Goal: Task Accomplishment & Management: Manage account settings

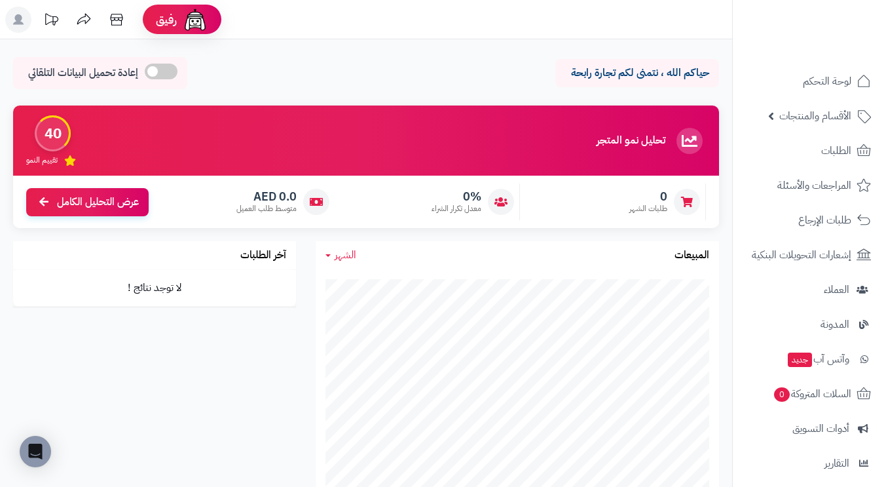
click at [20, 24] on icon at bounding box center [18, 19] width 10 height 10
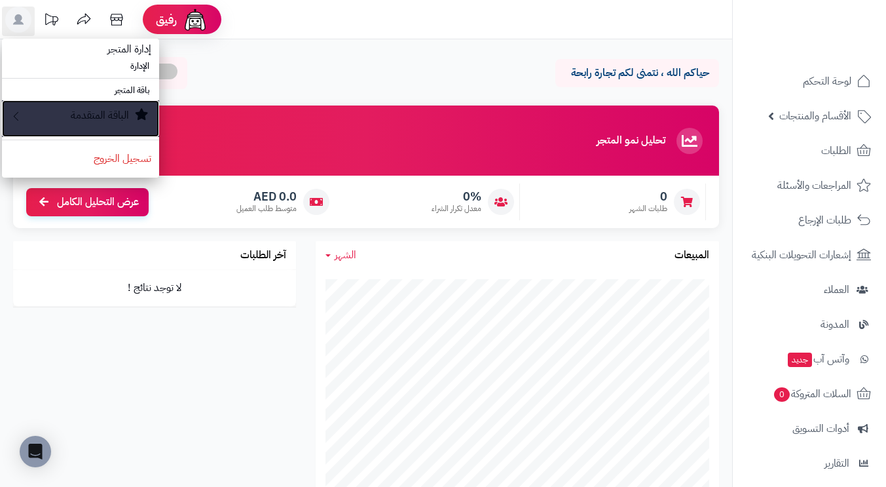
click at [98, 116] on small "الباقة المتقدمة" at bounding box center [100, 115] width 58 height 16
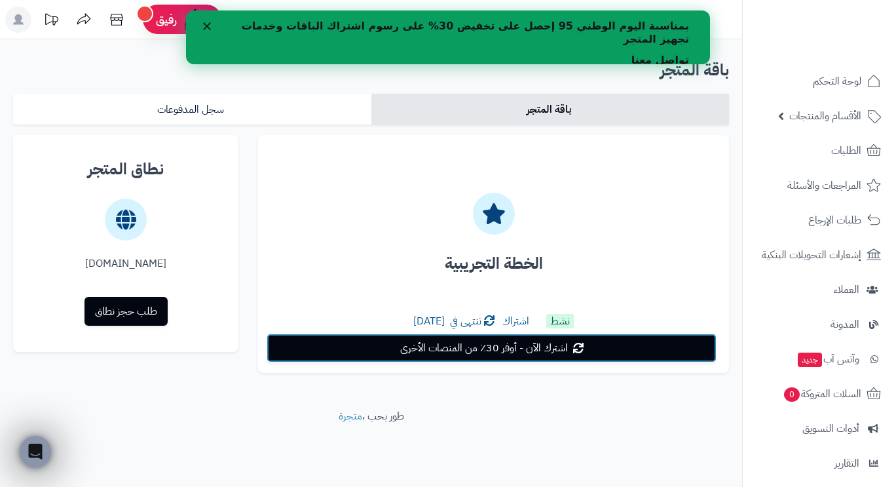
click at [492, 348] on span "اشترك الآن - أوفر 30٪ من المنصات الأخرى" at bounding box center [484, 348] width 168 height 16
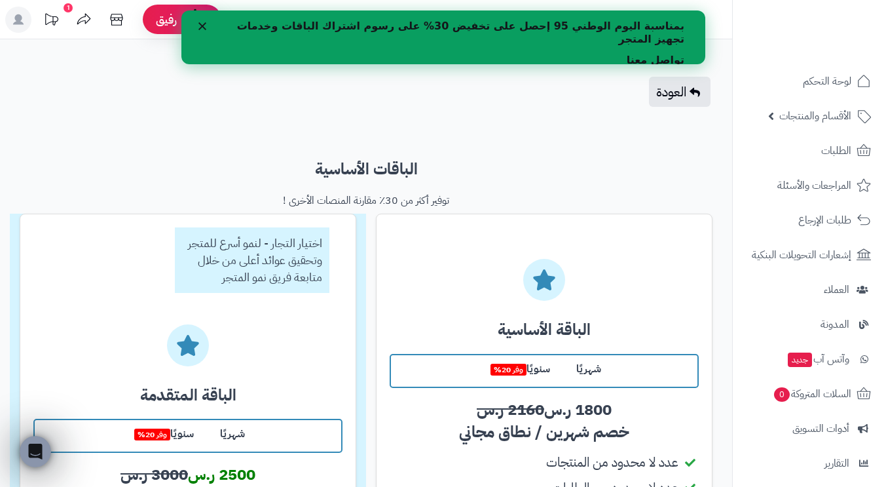
click at [202, 23] on icon "إغلاق" at bounding box center [202, 26] width 8 height 8
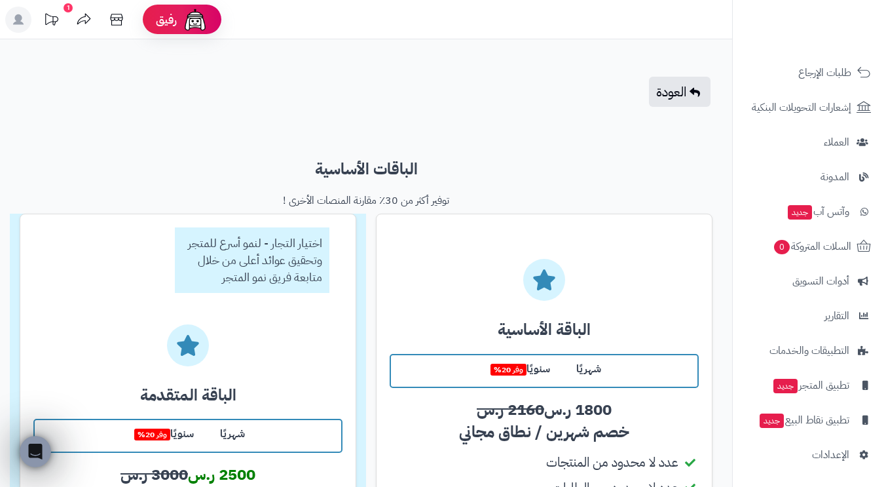
click at [17, 18] on icon at bounding box center [18, 19] width 10 height 10
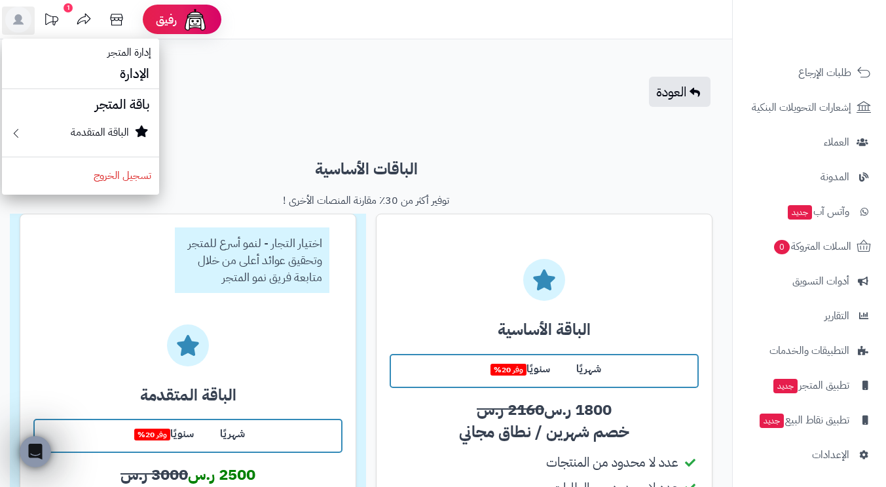
click at [173, 75] on div "العودة" at bounding box center [366, 91] width 732 height 69
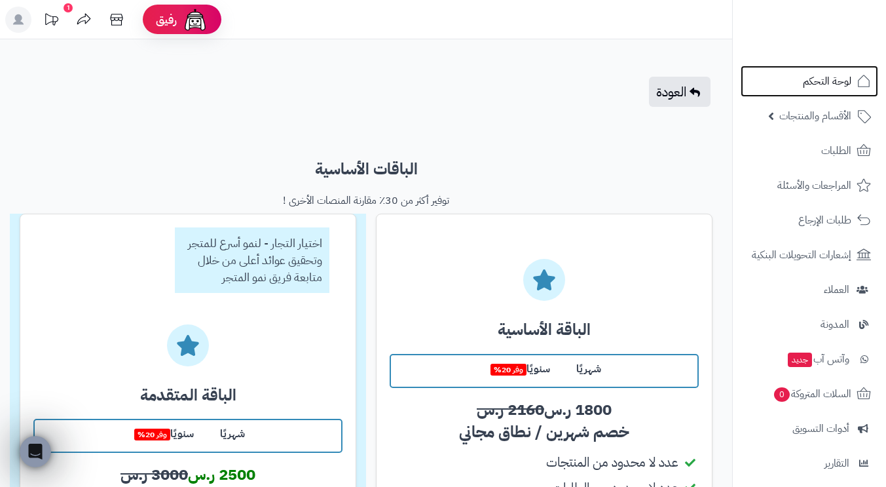
click at [811, 79] on span "لوحة التحكم" at bounding box center [827, 81] width 48 height 18
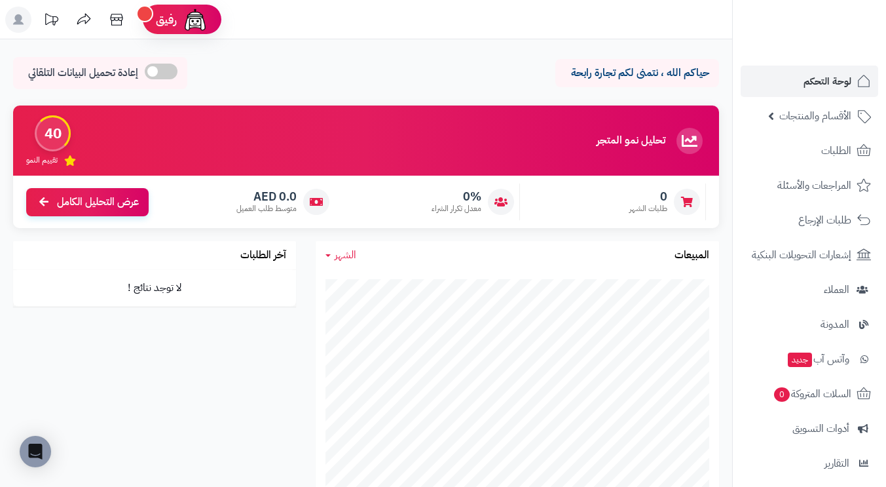
click at [26, 16] on rect at bounding box center [18, 20] width 26 height 26
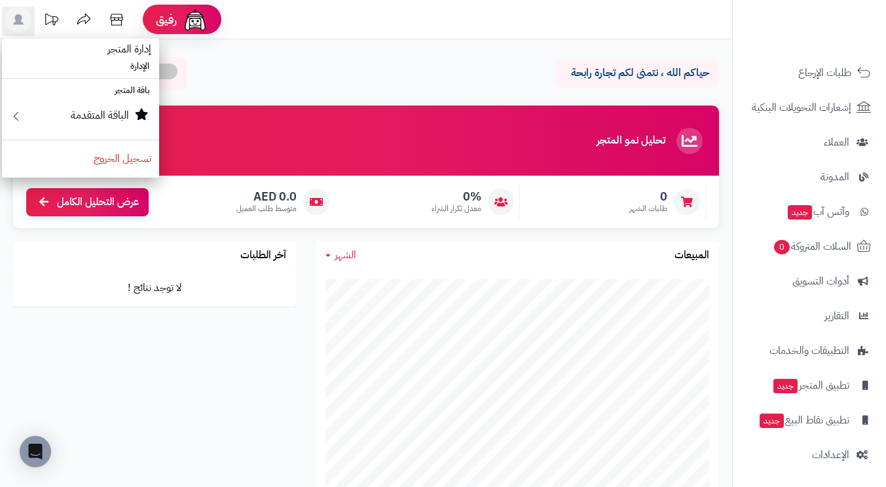
click at [251, 31] on header "رفيق ! الطلبات معالجة مكتمل إرجاع المنتجات العملاء المتواجدون الان 0 عملاء منتظ…" at bounding box center [443, 19] width 886 height 39
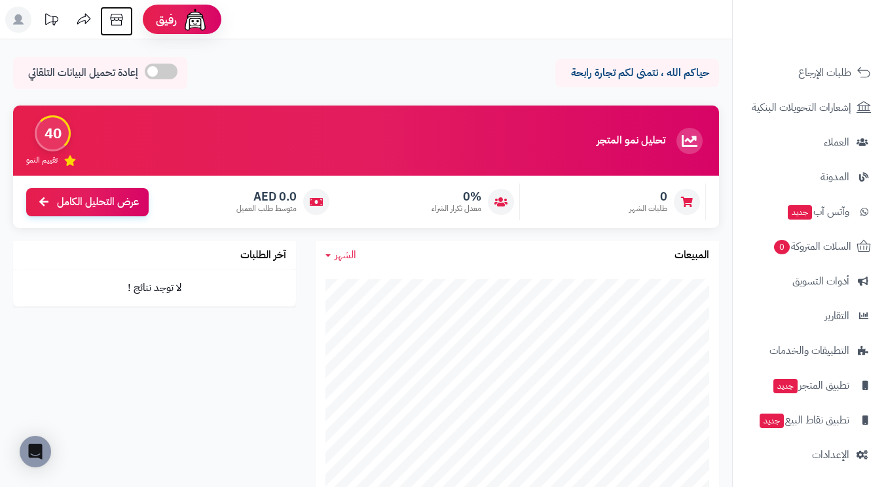
click at [113, 18] on icon at bounding box center [116, 20] width 12 height 12
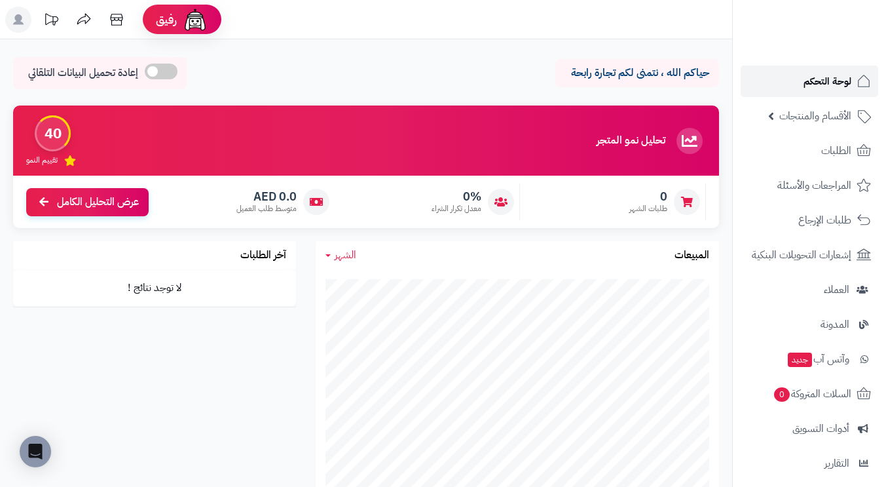
click at [817, 79] on span "لوحة التحكم" at bounding box center [827, 81] width 48 height 18
click at [19, 24] on icon at bounding box center [18, 19] width 10 height 10
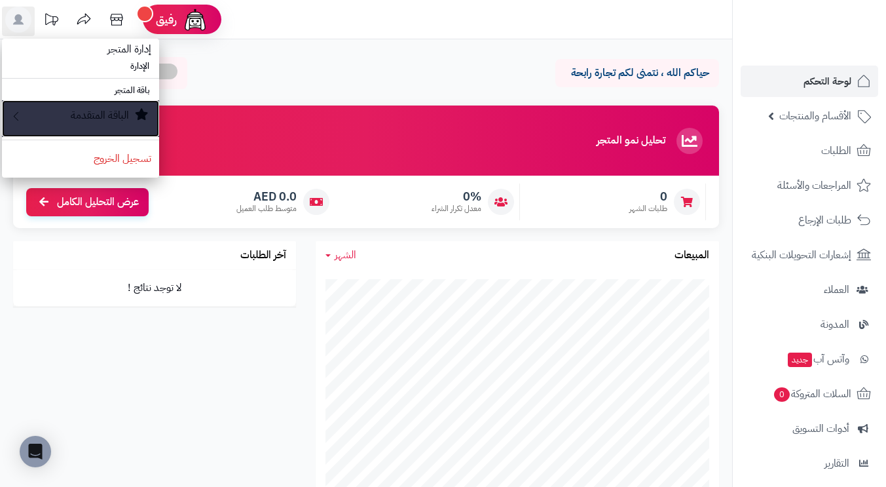
click at [77, 112] on small "الباقة المتقدمة" at bounding box center [100, 115] width 58 height 16
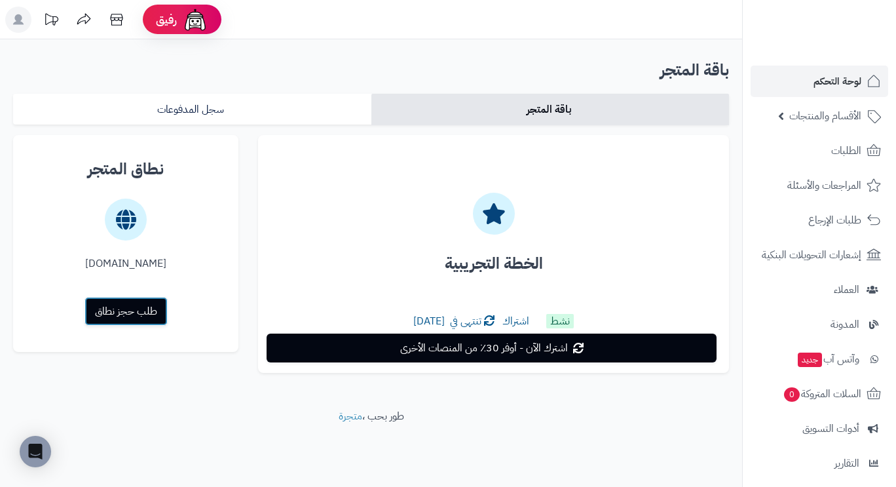
click at [126, 312] on link "طلب حجز نطاق" at bounding box center [125, 311] width 83 height 29
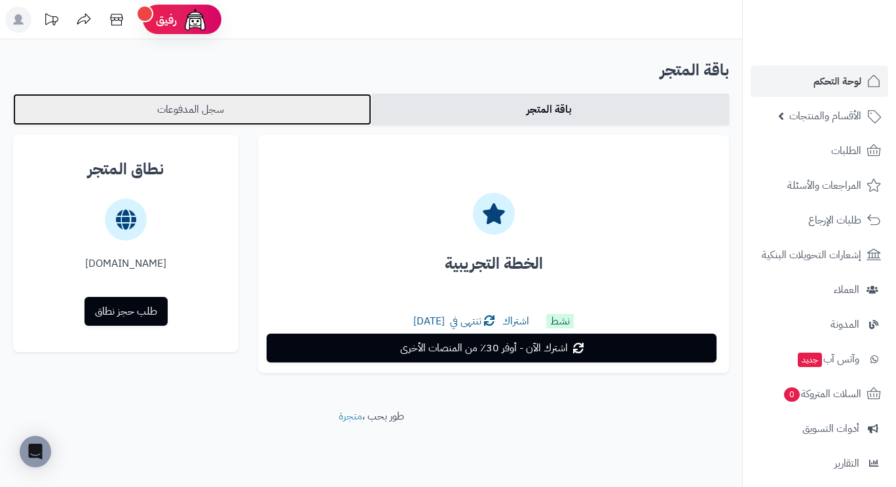
click at [172, 115] on link "سجل المدفوعات" at bounding box center [192, 109] width 358 height 31
click at [187, 109] on link "سجل المدفوعات" at bounding box center [192, 109] width 358 height 31
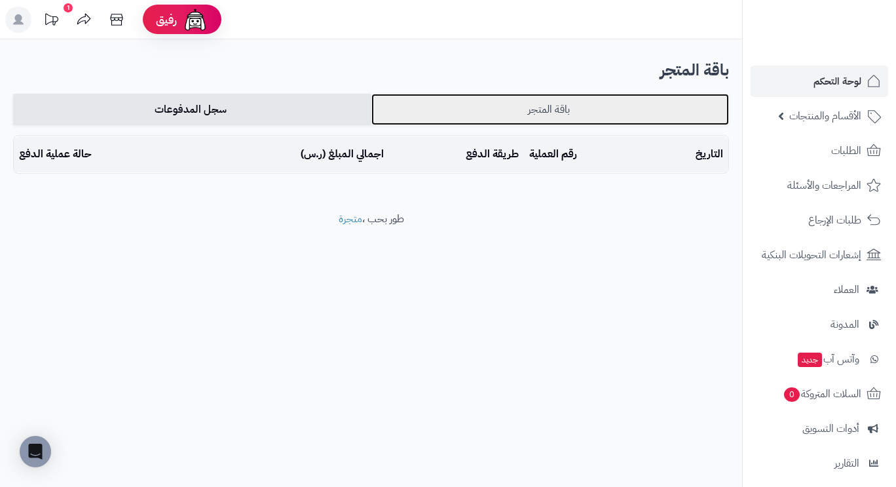
click at [485, 107] on link "باقة المتجر" at bounding box center [550, 109] width 358 height 31
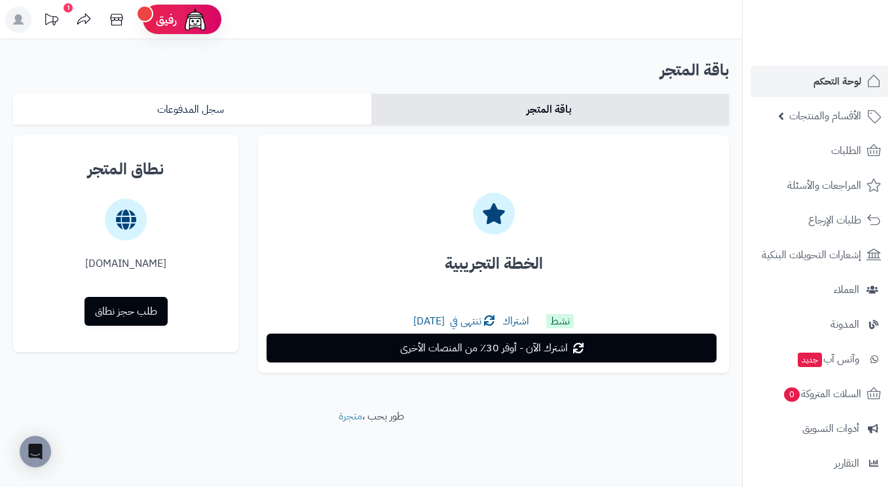
click at [67, 8] on div "1" at bounding box center [68, 7] width 9 height 9
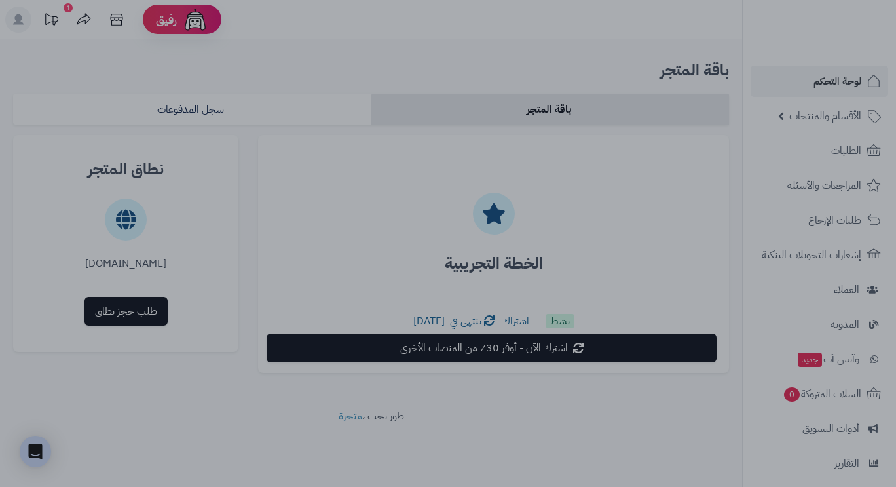
click at [561, 84] on div at bounding box center [448, 243] width 896 height 487
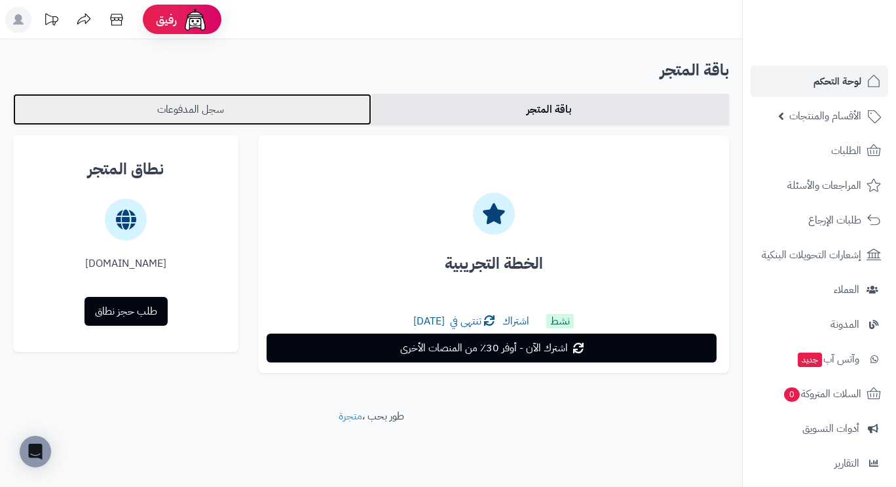
click at [281, 103] on link "سجل المدفوعات" at bounding box center [192, 109] width 358 height 31
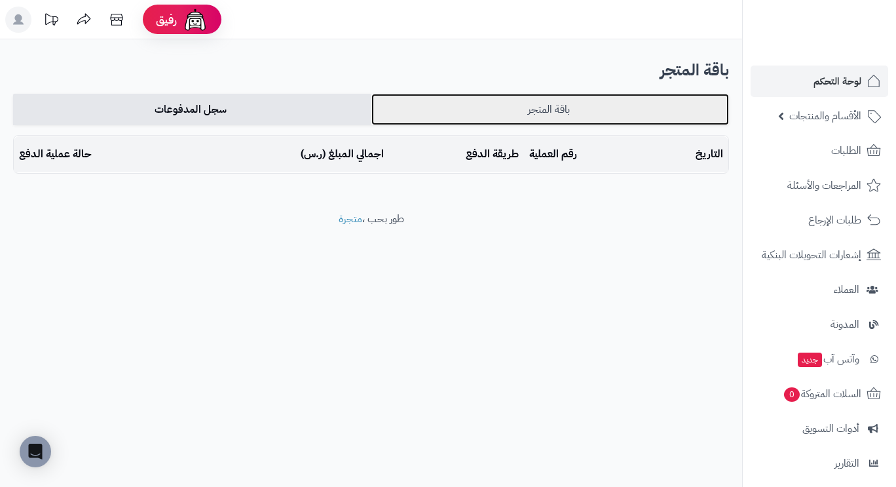
click at [507, 109] on link "باقة المتجر" at bounding box center [550, 109] width 358 height 31
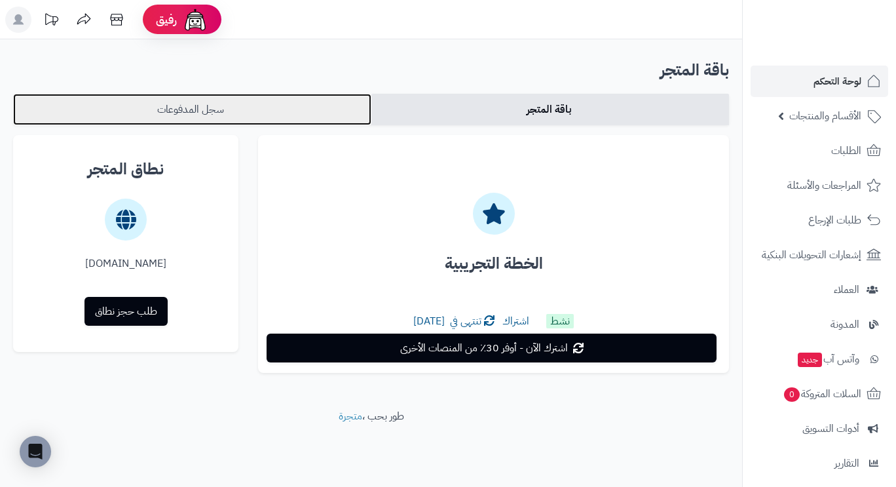
drag, startPoint x: 0, startPoint y: 0, endPoint x: 274, endPoint y: 113, distance: 296.2
click at [274, 113] on link "سجل المدفوعات" at bounding box center [192, 109] width 358 height 31
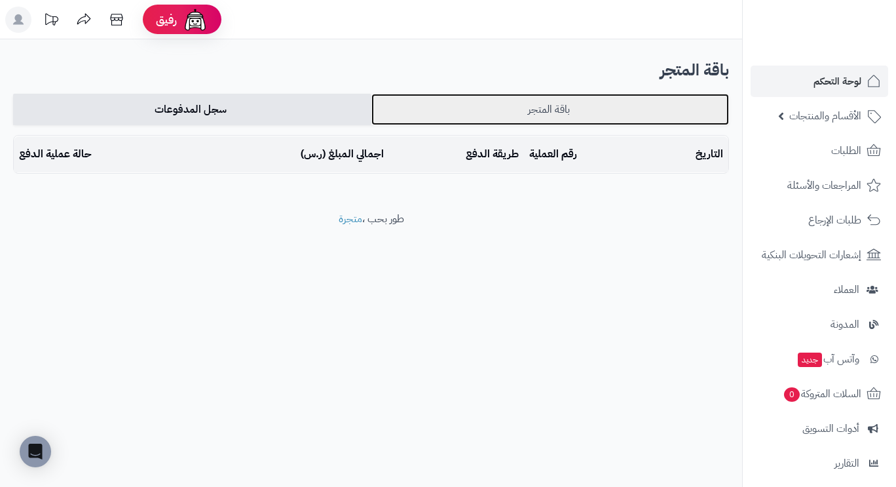
click at [450, 112] on link "باقة المتجر" at bounding box center [550, 109] width 358 height 31
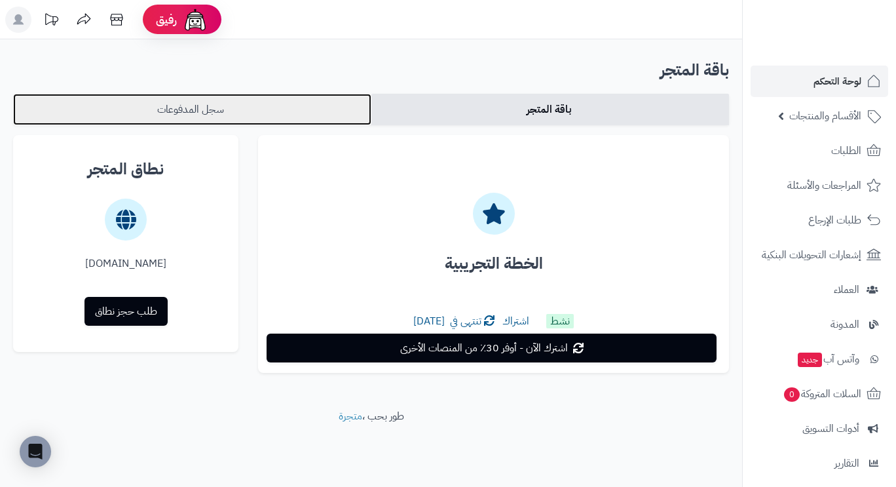
click at [174, 111] on link "سجل المدفوعات" at bounding box center [192, 109] width 358 height 31
click at [250, 106] on link "سجل المدفوعات" at bounding box center [192, 109] width 358 height 31
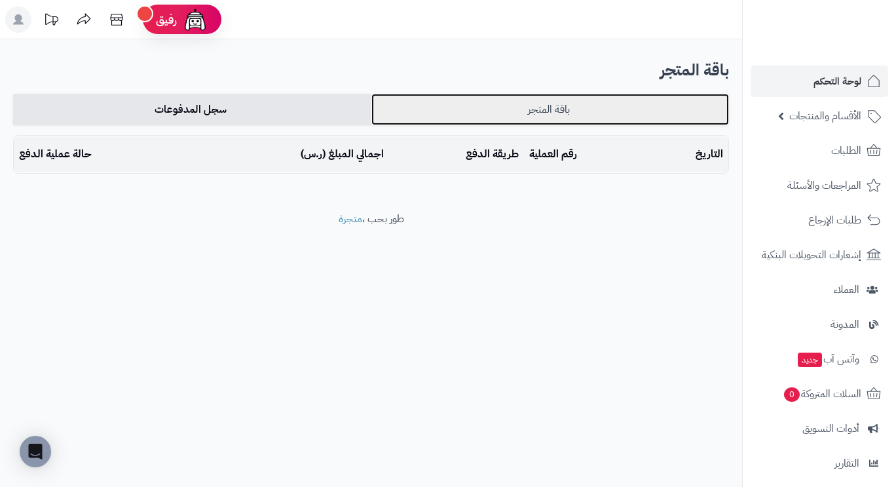
click at [471, 106] on link "باقة المتجر" at bounding box center [550, 109] width 358 height 31
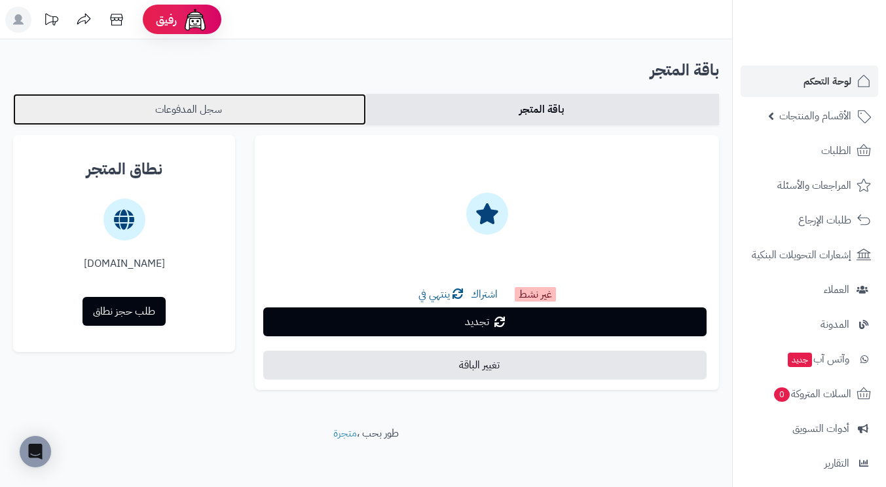
drag, startPoint x: 0, startPoint y: 0, endPoint x: 206, endPoint y: 107, distance: 232.5
click at [206, 107] on link "سجل المدفوعات" at bounding box center [189, 109] width 353 height 31
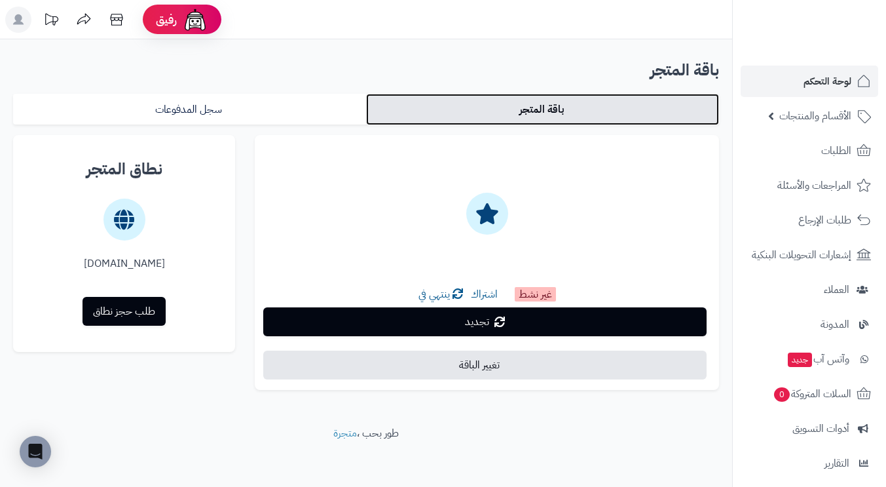
click at [502, 111] on link "باقة المتجر" at bounding box center [542, 109] width 353 height 31
